Goal: Task Accomplishment & Management: Manage account settings

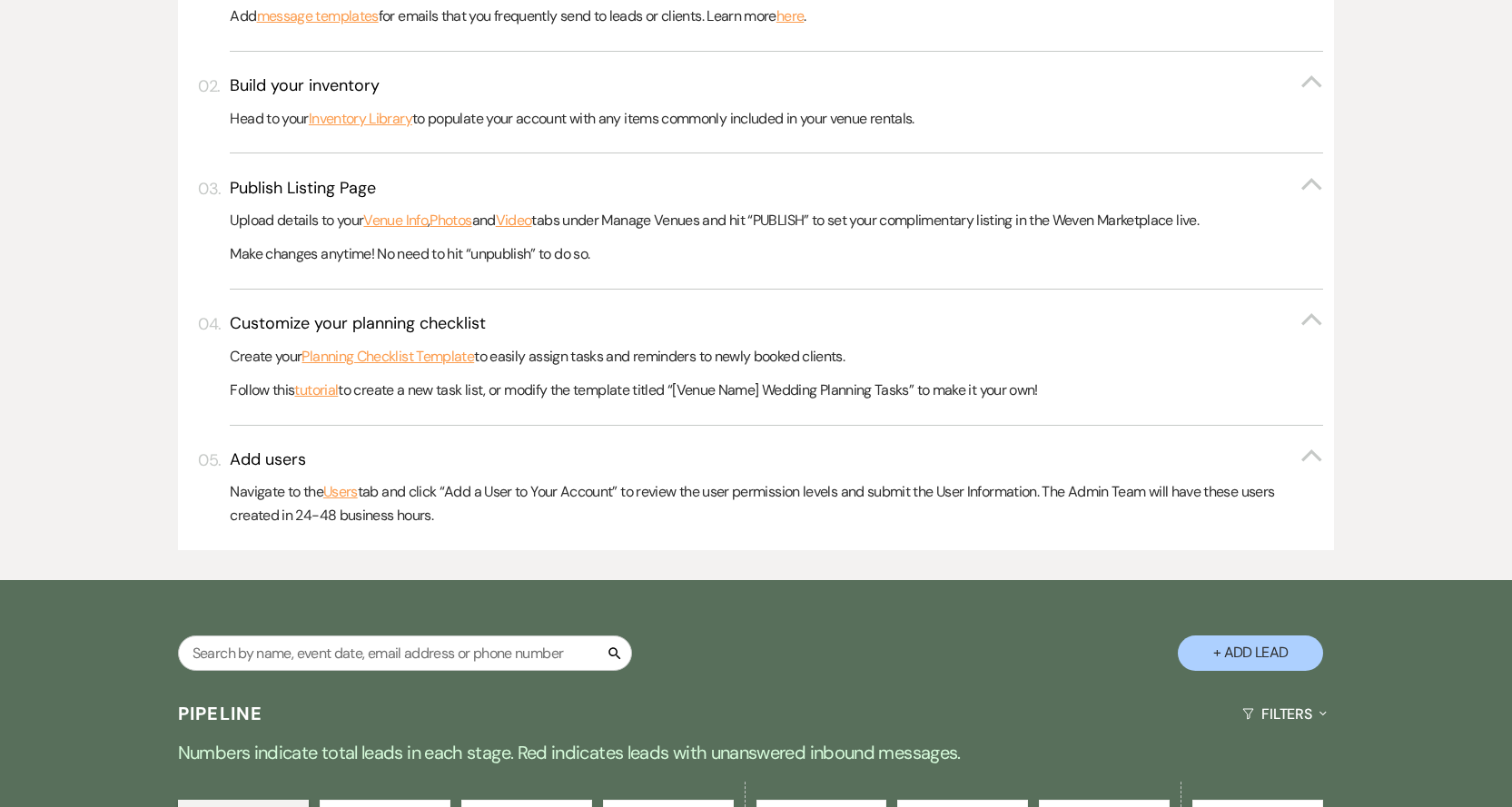
scroll to position [454, 0]
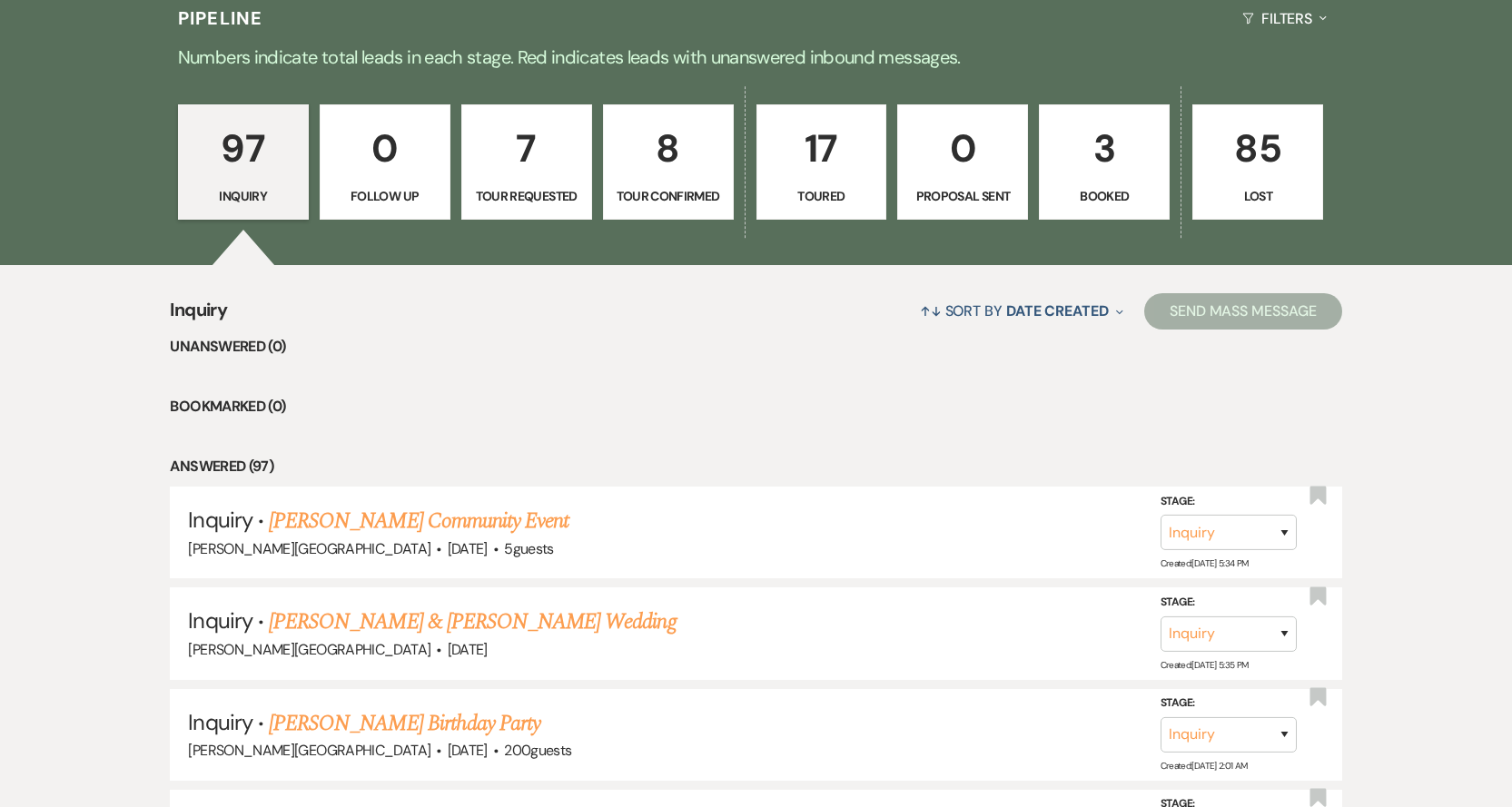
scroll to position [1181, 0]
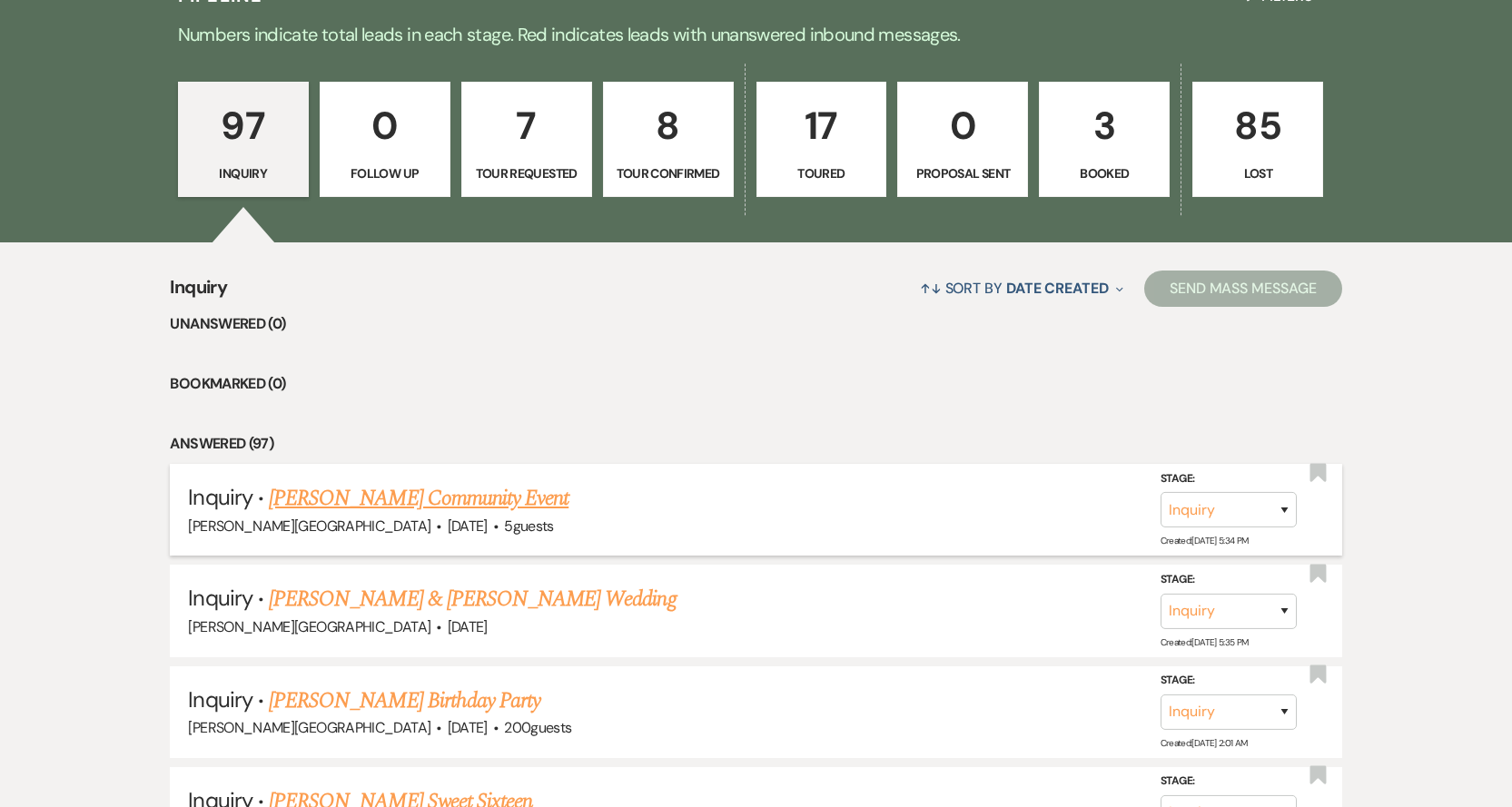
click at [316, 495] on link "[PERSON_NAME] Community Event" at bounding box center [419, 499] width 299 height 33
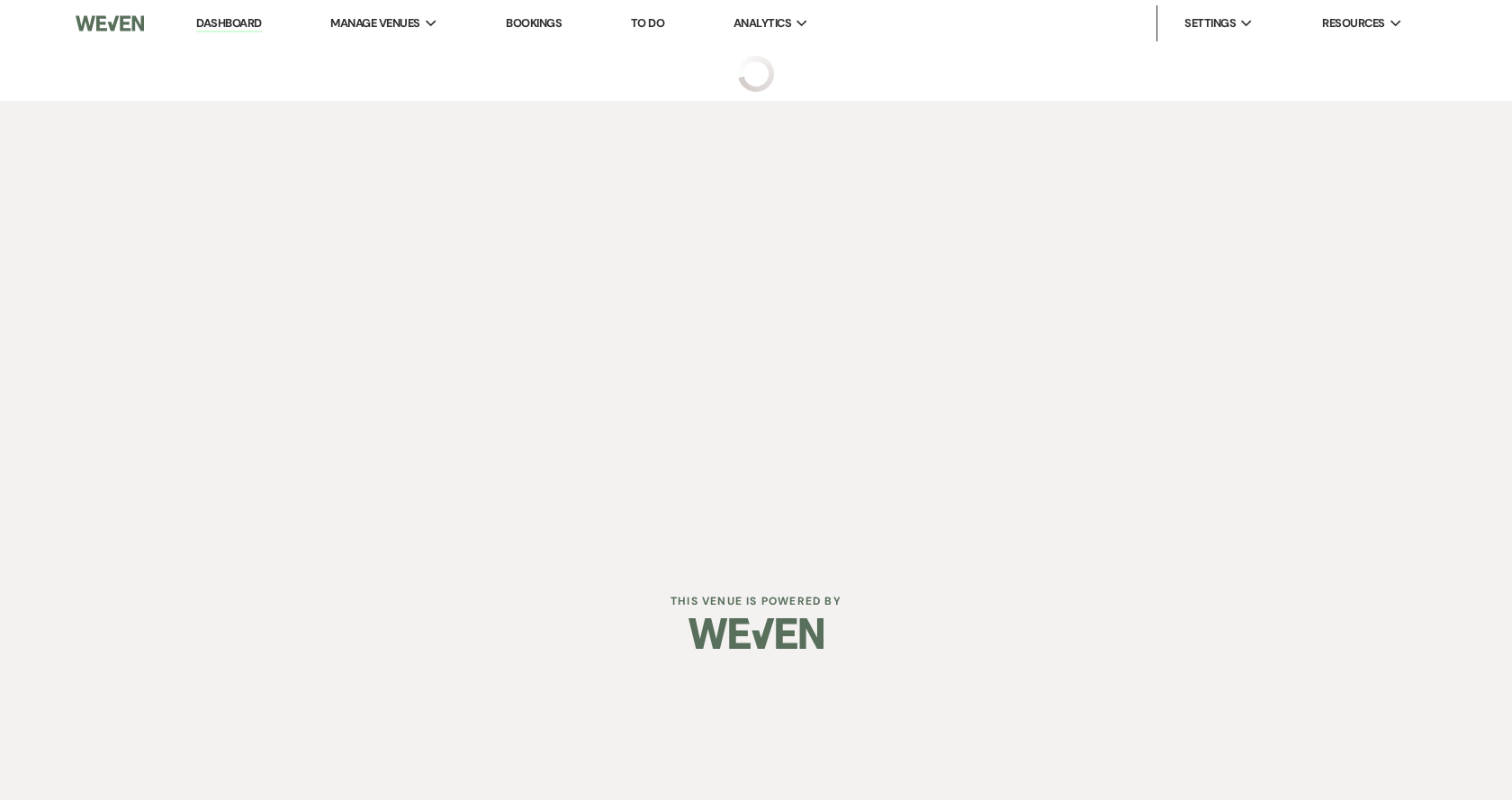
select select "5"
select select "7"
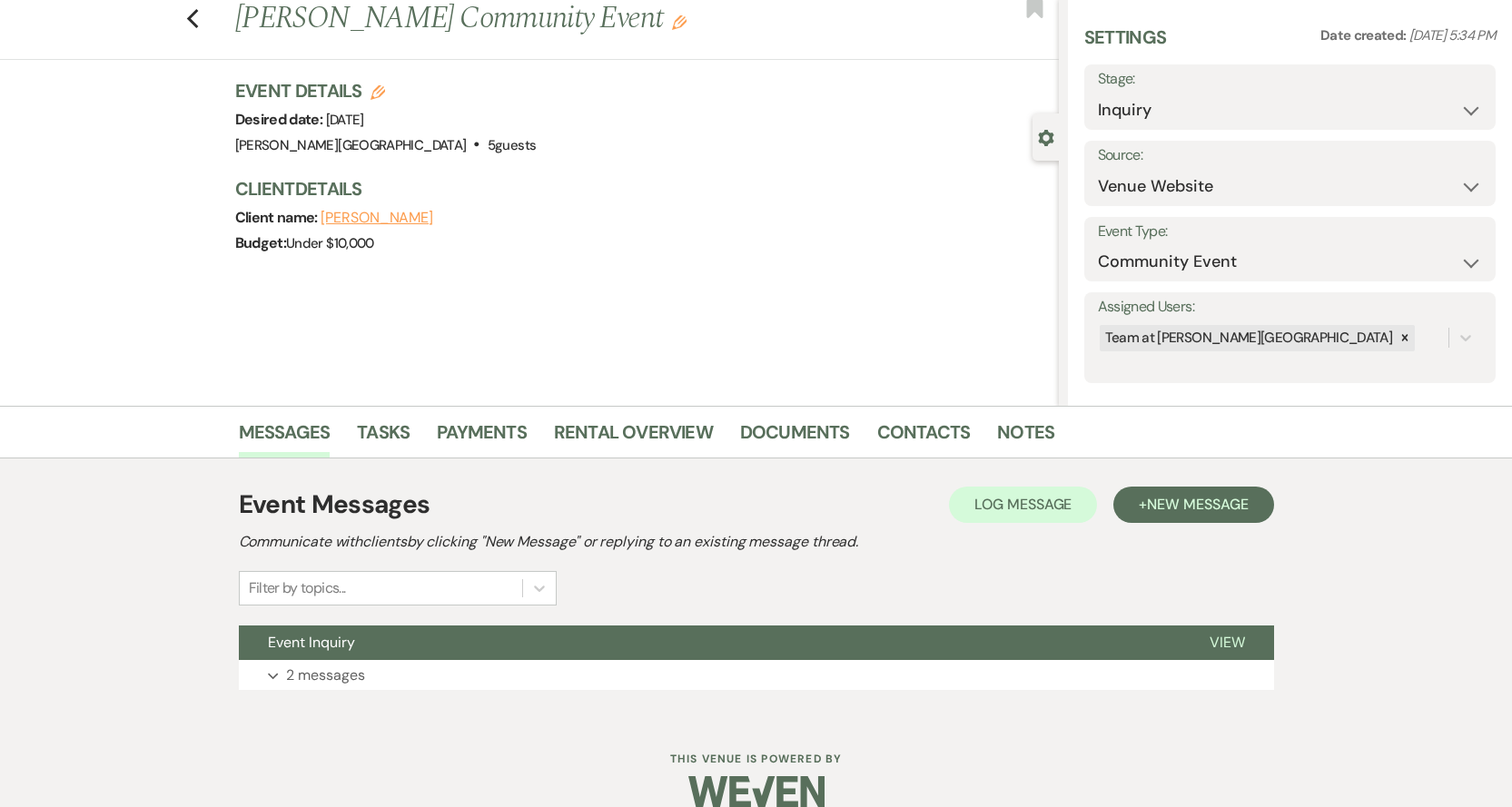
scroll to position [77, 0]
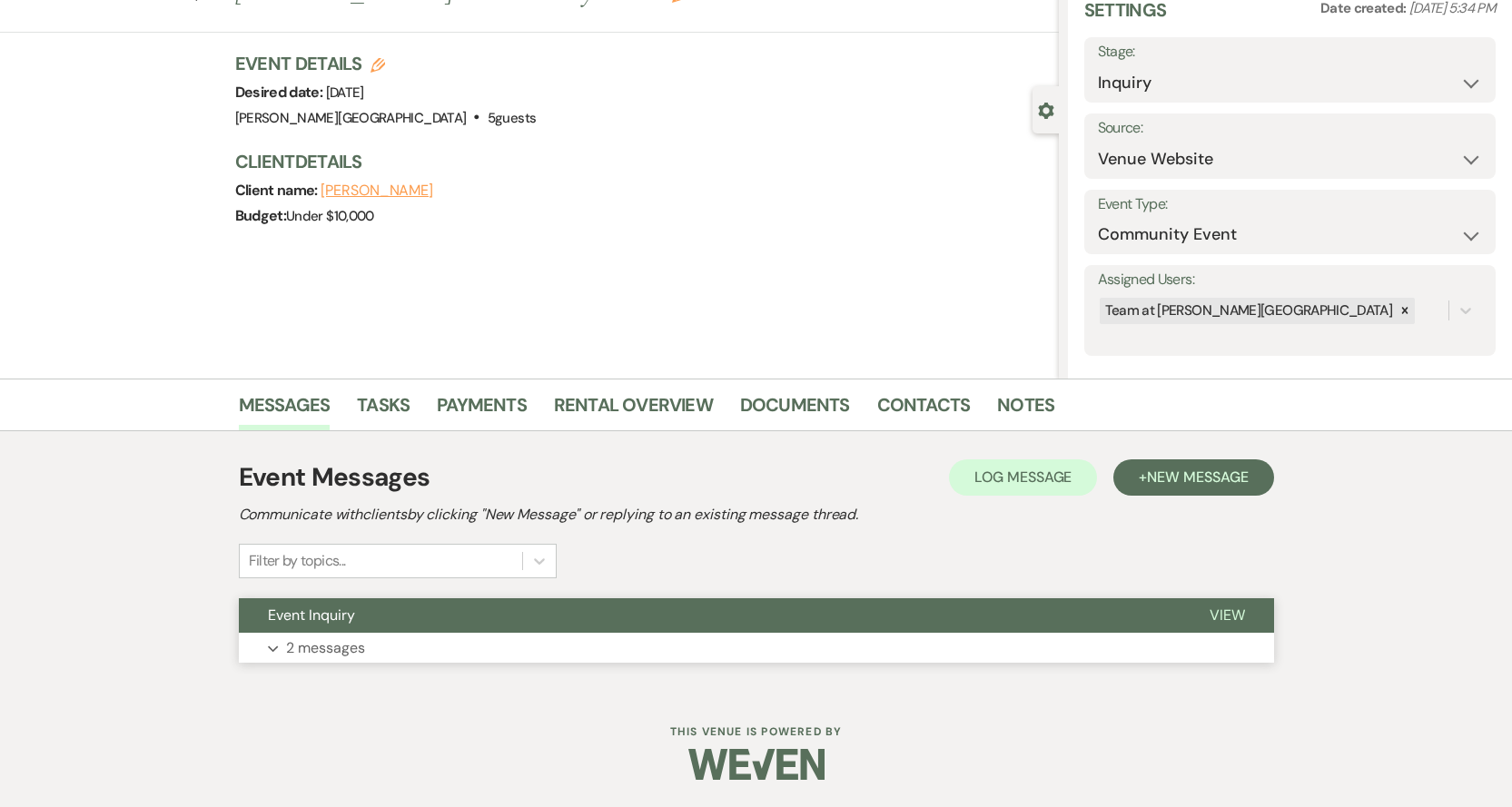
click at [316, 633] on button "Expand 2 messages" at bounding box center [756, 648] width 1035 height 31
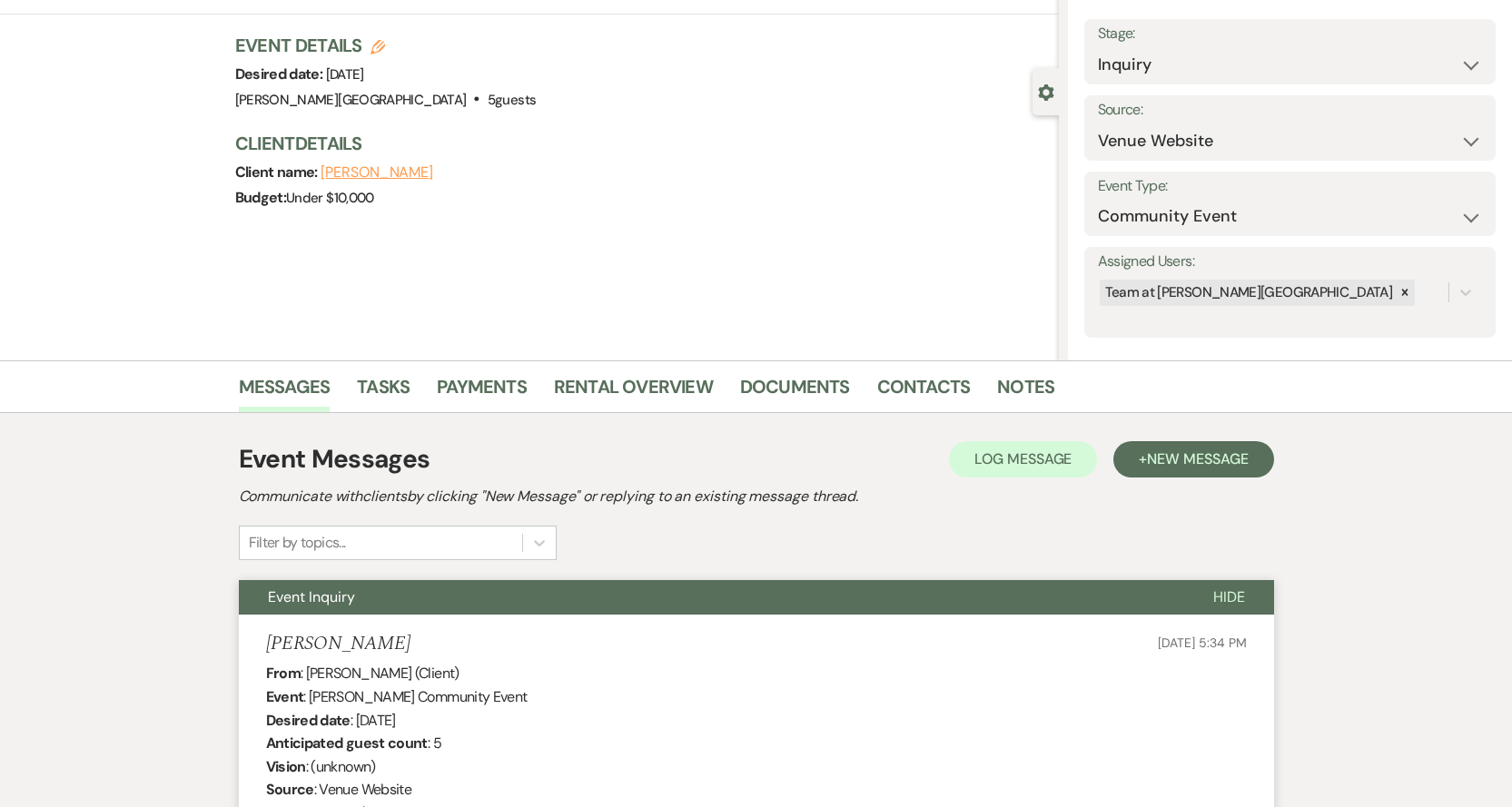
scroll to position [28, 0]
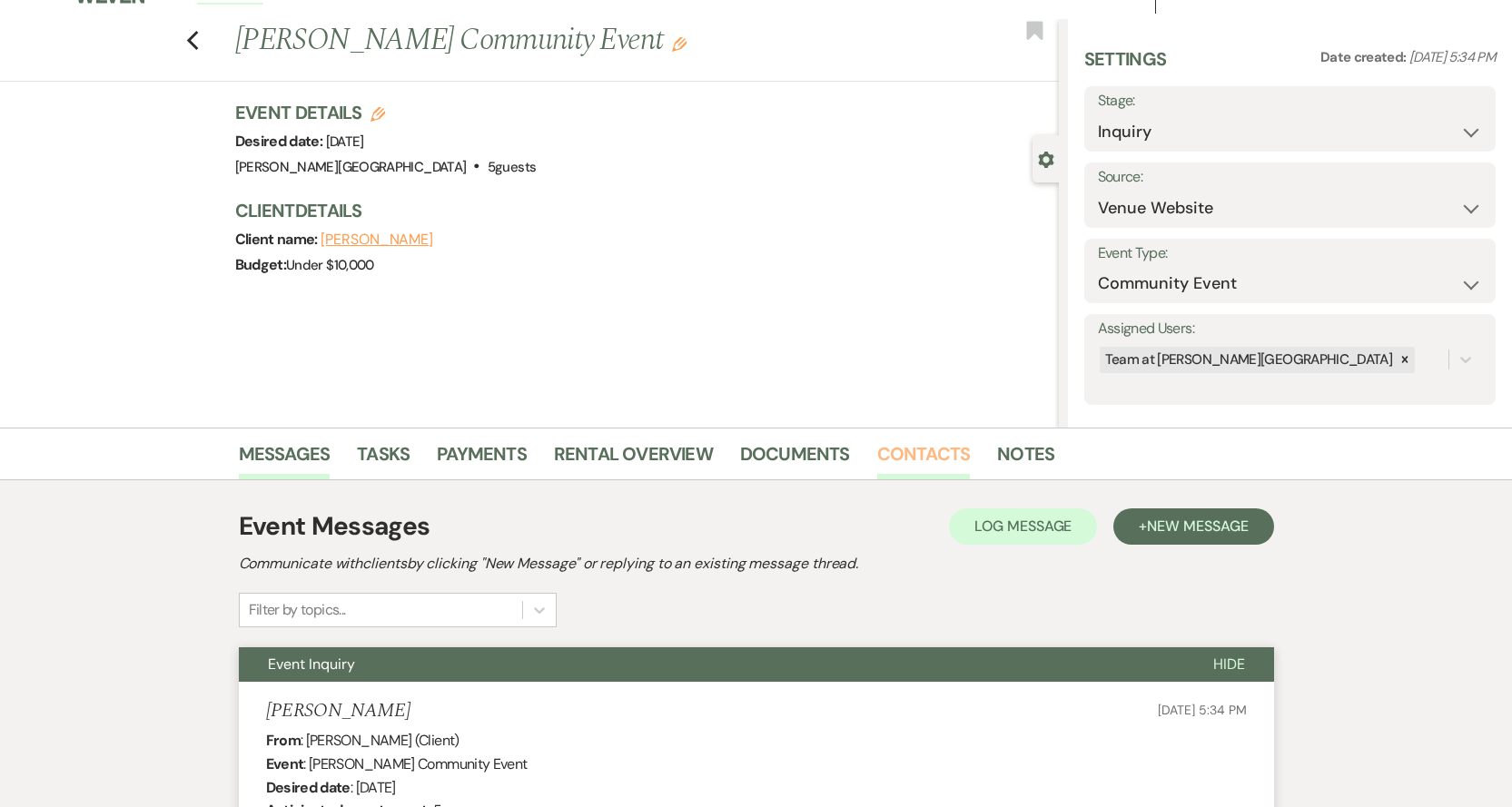
click at [921, 450] on link "Contacts" at bounding box center [924, 460] width 94 height 40
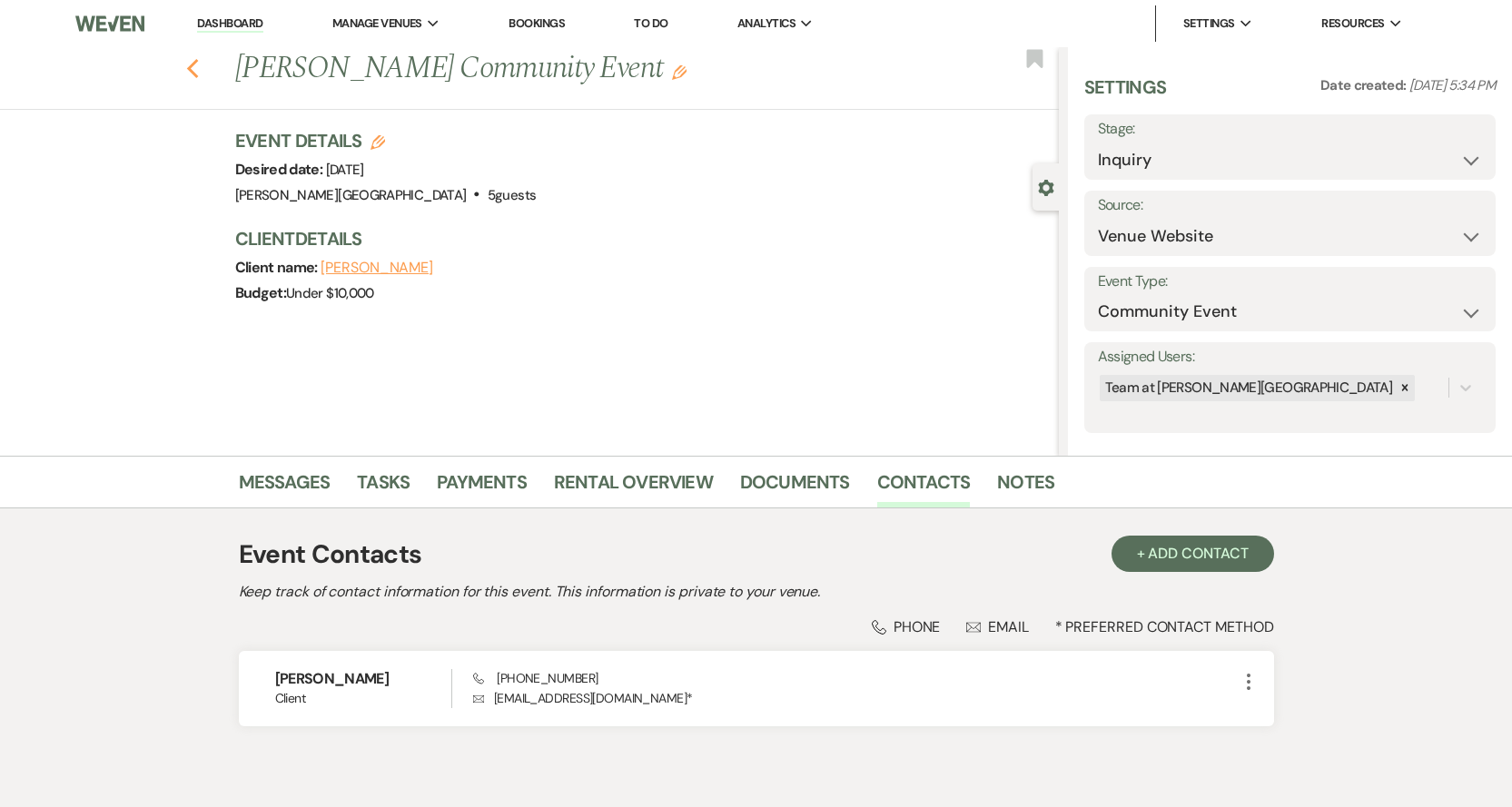
click at [198, 62] on use "button" at bounding box center [192, 69] width 12 height 20
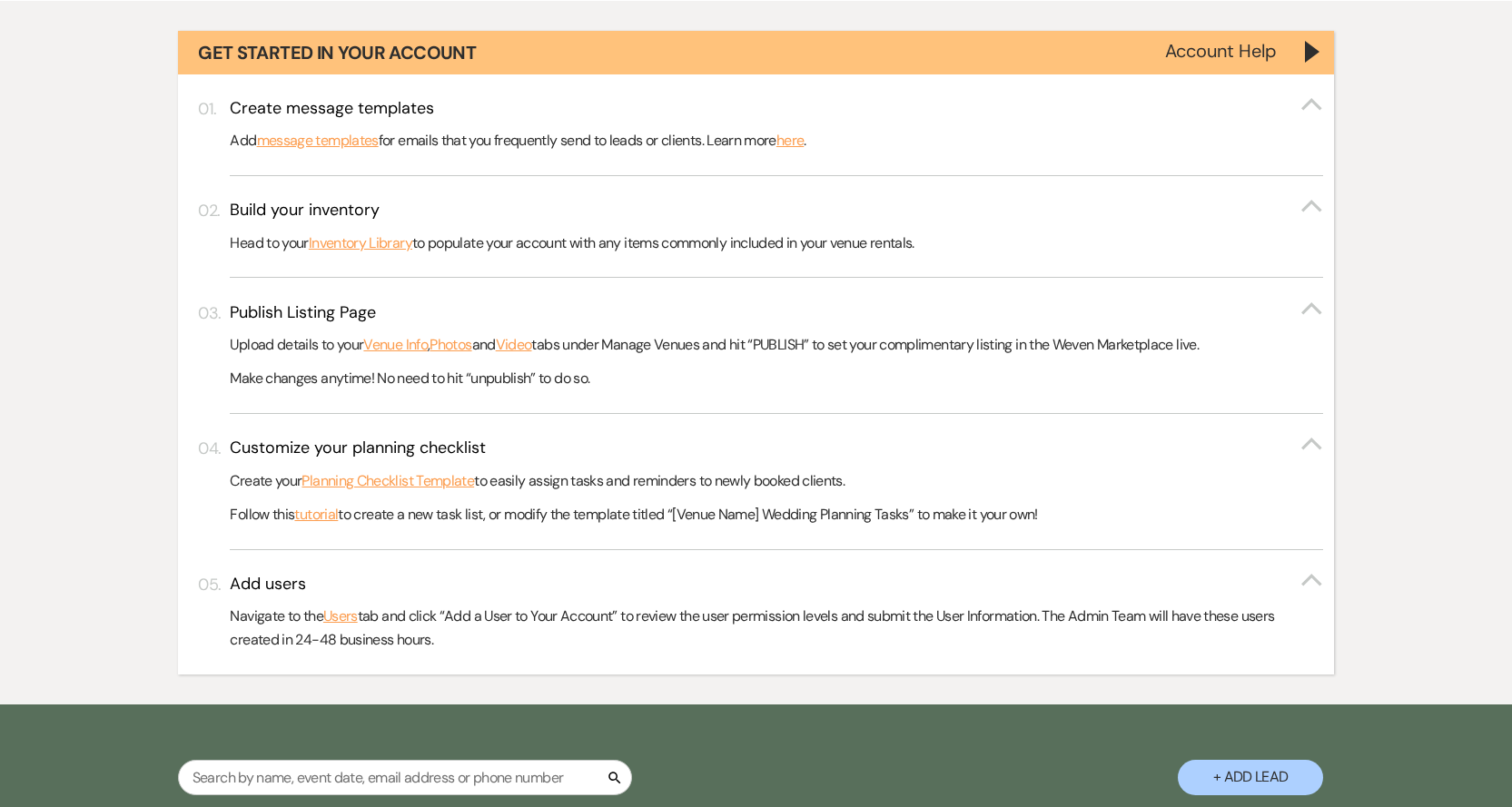
scroll to position [91, 0]
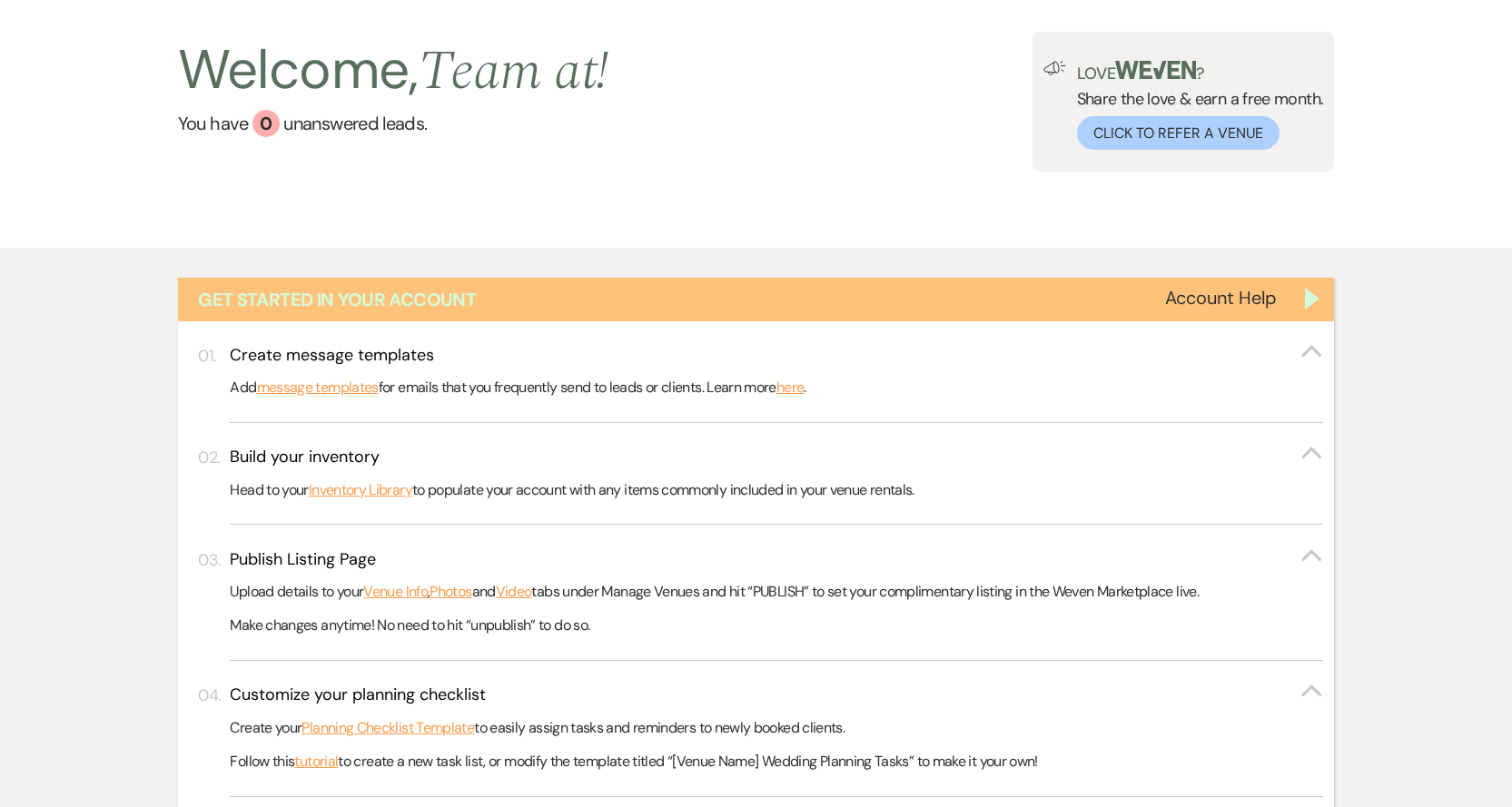
click at [1313, 308] on div "Get Started in Your Account" at bounding box center [756, 299] width 1157 height 43
